Goal: Task Accomplishment & Management: Manage account settings

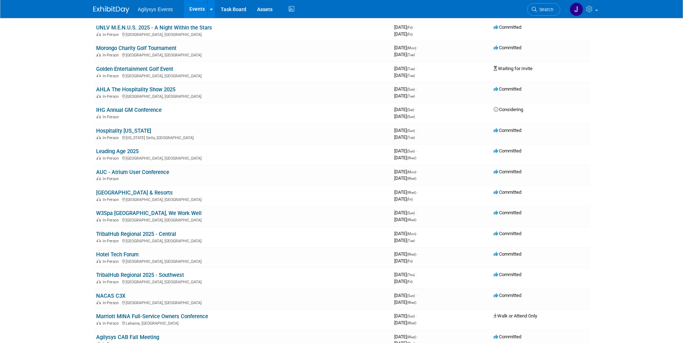
scroll to position [262, 0]
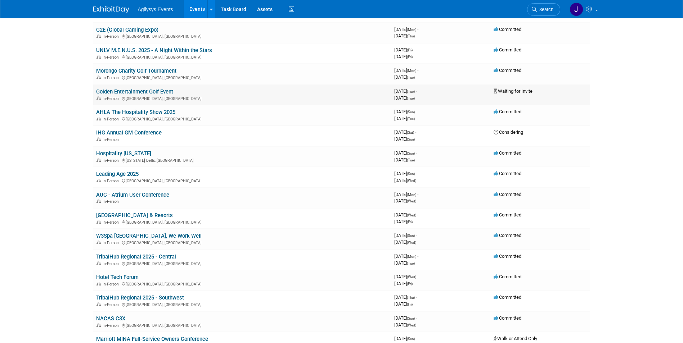
click at [157, 91] on link "Golden Entertainment Golf Event" at bounding box center [134, 92] width 77 height 6
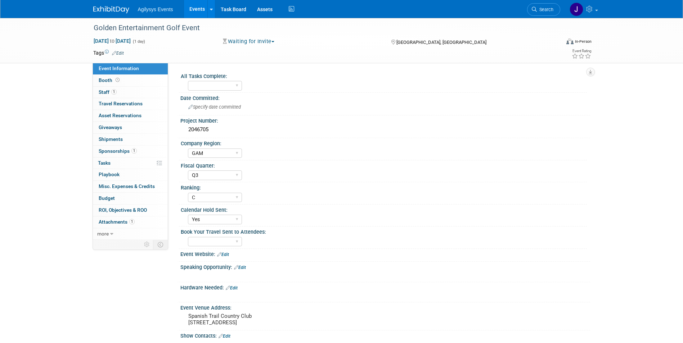
select select "GAM"
select select "Q3"
select select "C"
select select "Yes"
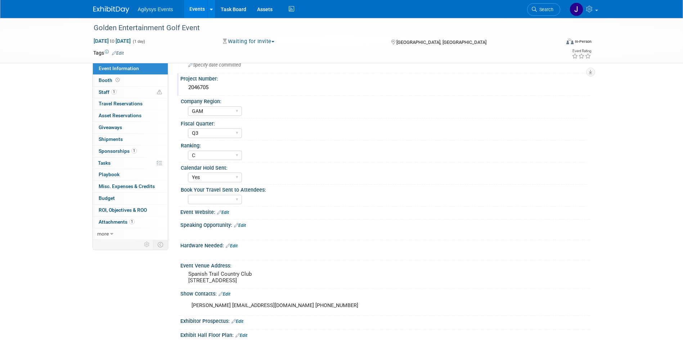
scroll to position [36, 0]
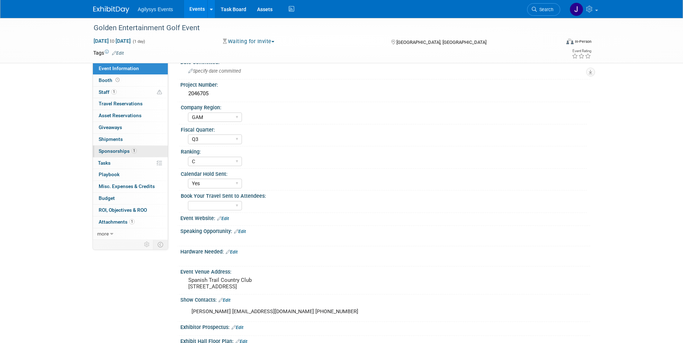
click at [115, 152] on span "Sponsorships 1" at bounding box center [118, 151] width 38 height 6
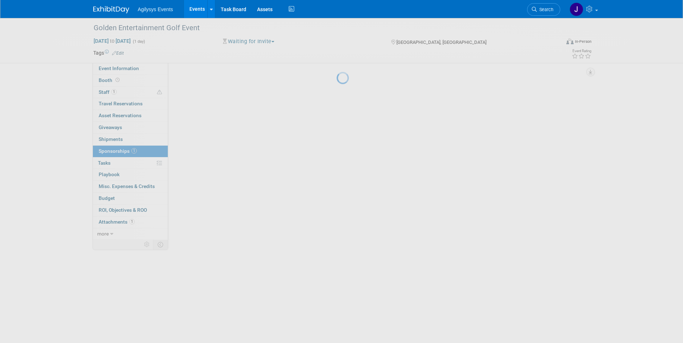
scroll to position [0, 0]
